Goal: Task Accomplishment & Management: Use online tool/utility

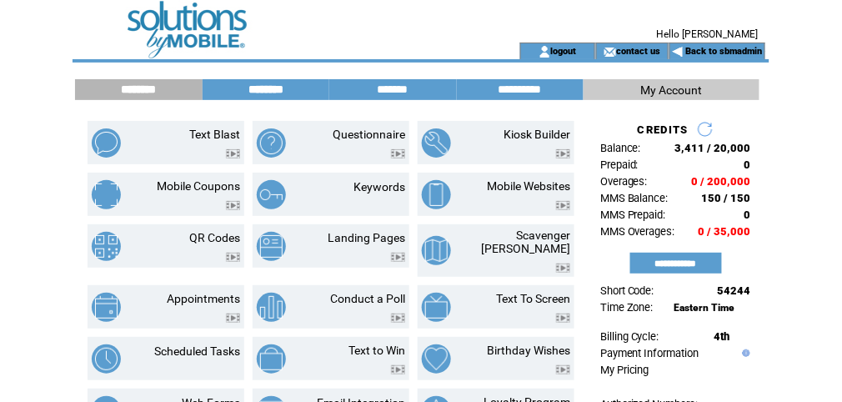
click at [260, 94] on input "********" at bounding box center [265, 90] width 125 height 14
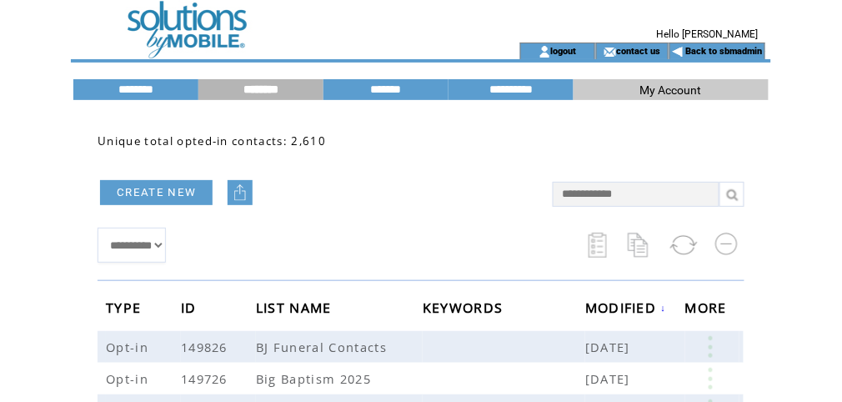
click at [185, 48] on td at bounding box center [273, 51] width 401 height 17
